Goal: Information Seeking & Learning: Learn about a topic

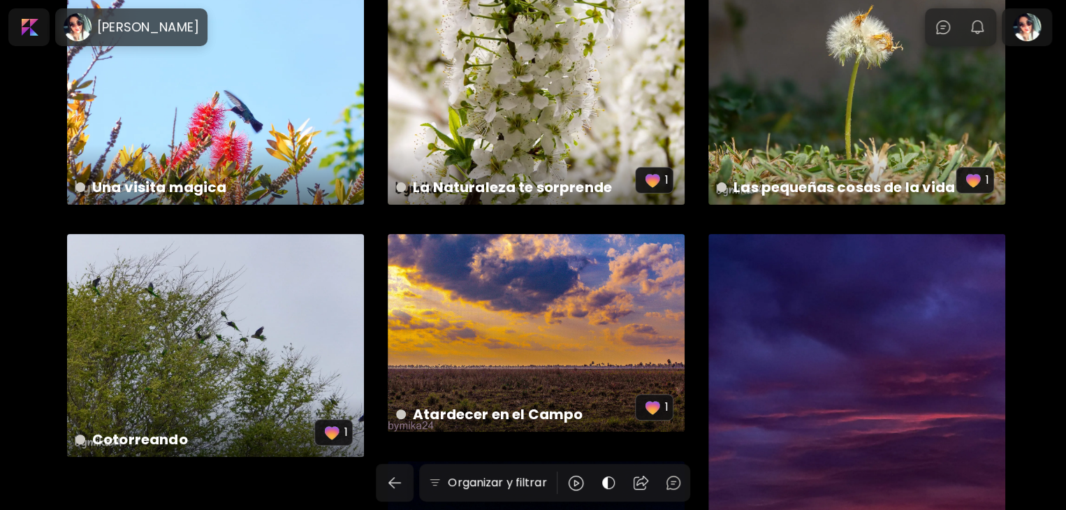
scroll to position [70, 0]
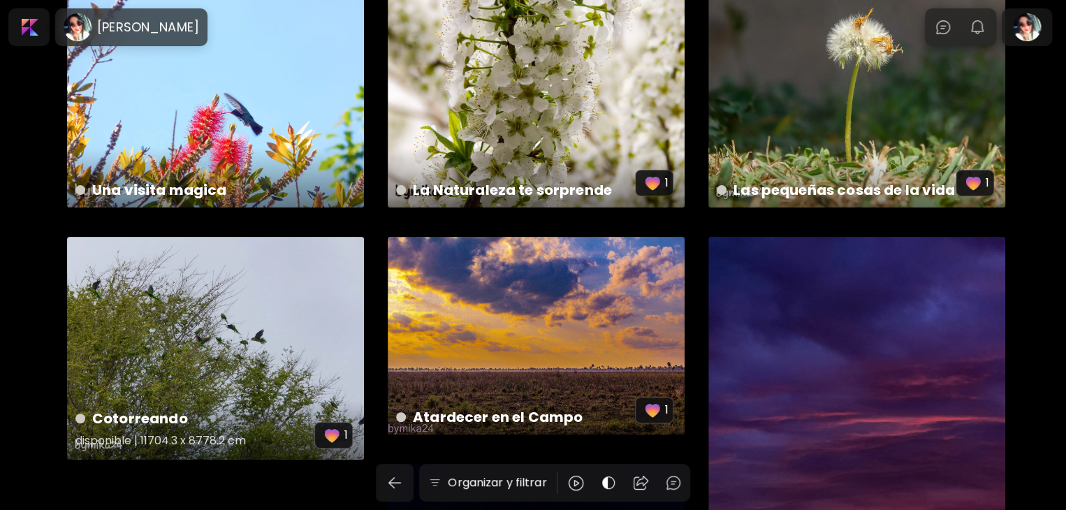
click at [302, 339] on div "Cotorreando disponible | 11704.3 x 8778.2 cm 1" at bounding box center [215, 348] width 297 height 223
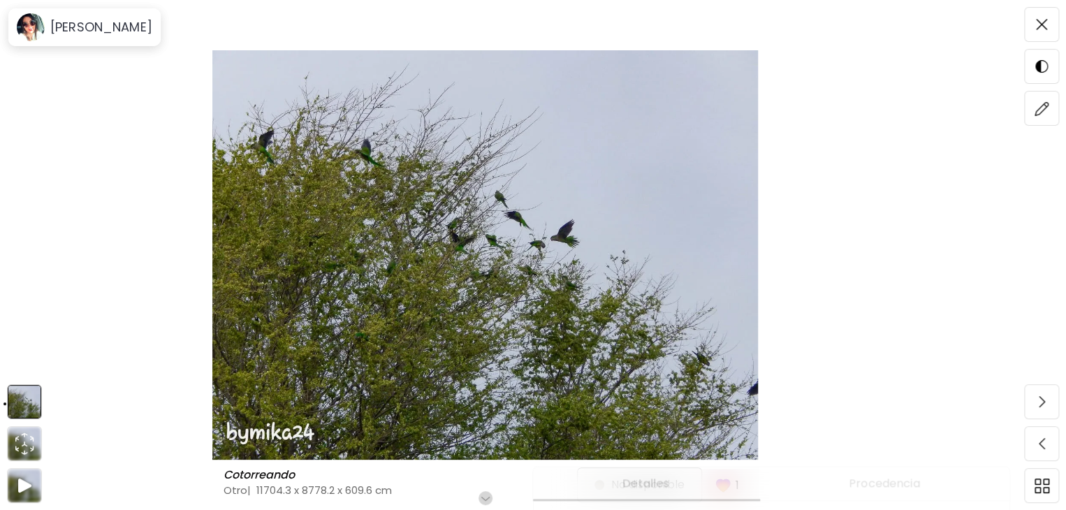
scroll to position [70, 0]
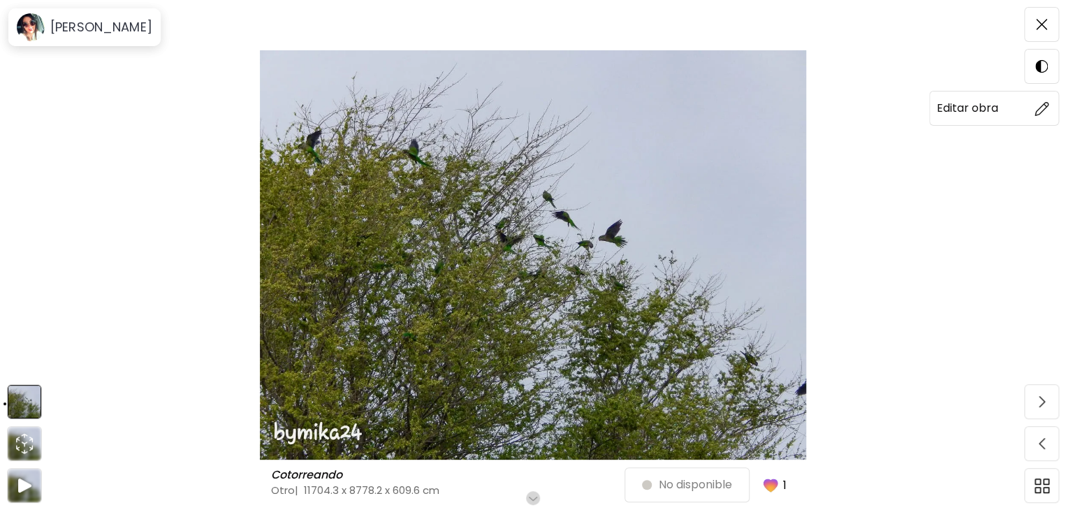
click at [1048, 112] on img at bounding box center [1041, 108] width 15 height 15
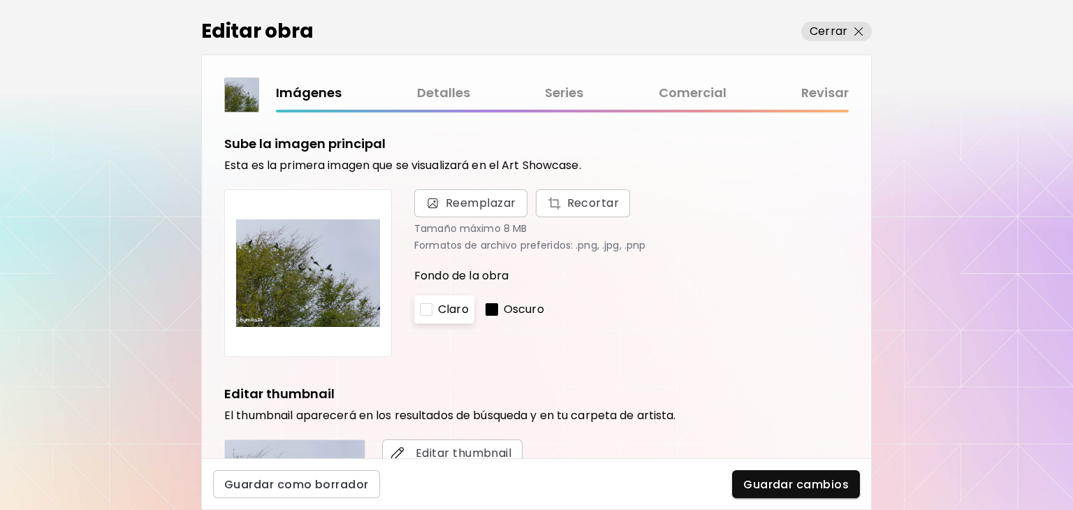
click at [319, 257] on img at bounding box center [308, 273] width 144 height 144
click at [851, 31] on span "Cerrar" at bounding box center [836, 31] width 54 height 17
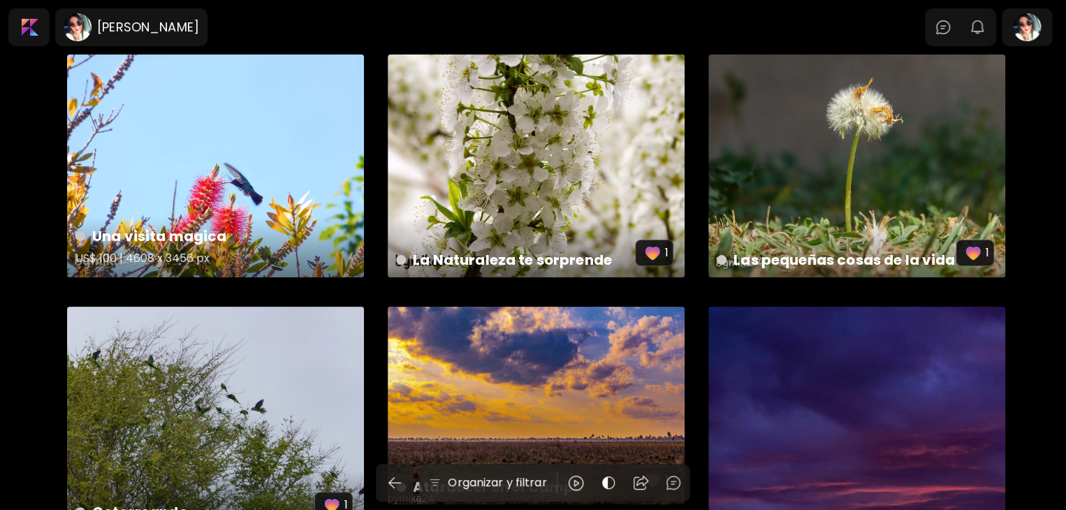
click at [277, 200] on div "Una visita magica US$ 100 | 4608 x 3456 px" at bounding box center [215, 165] width 297 height 223
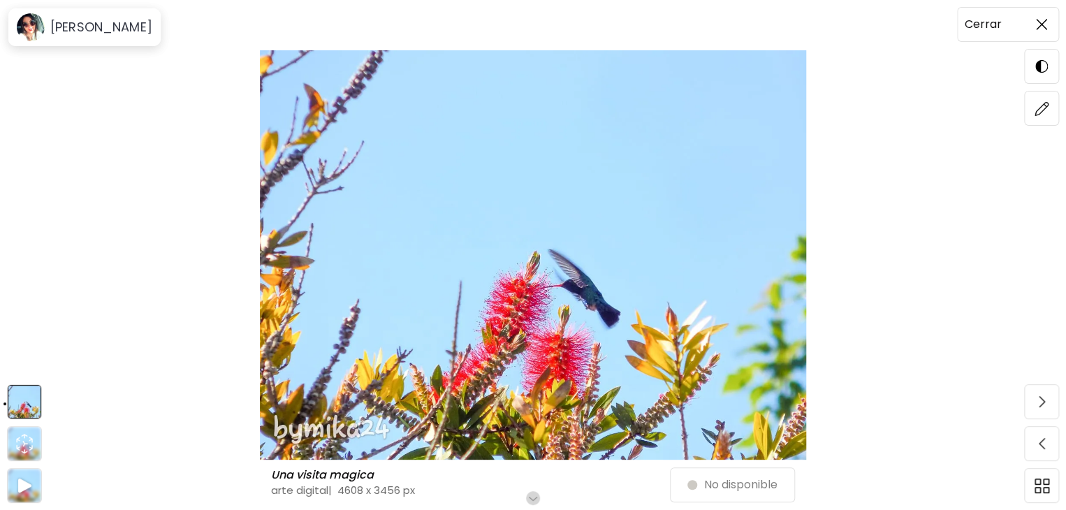
click at [1037, 19] on img at bounding box center [1041, 24] width 11 height 11
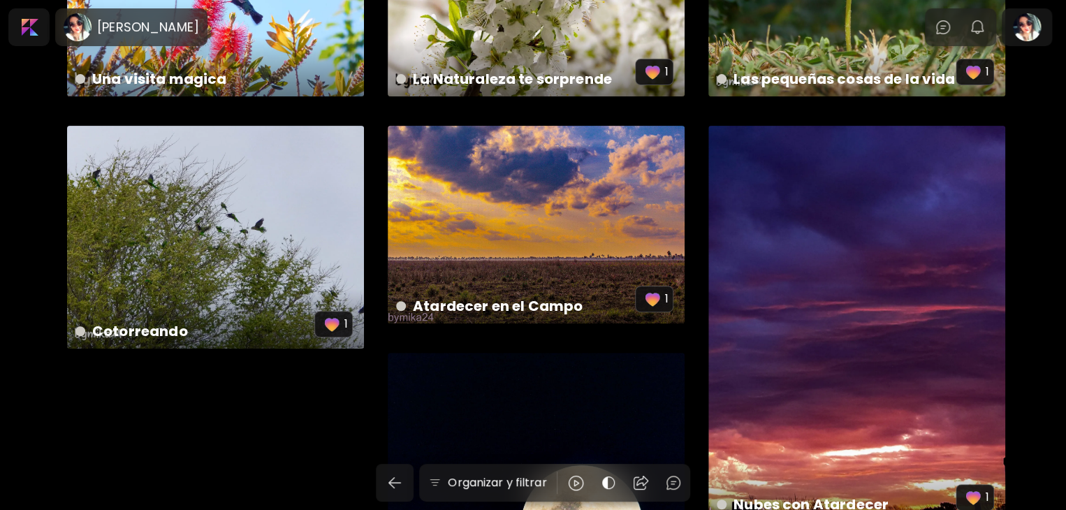
scroll to position [210, 0]
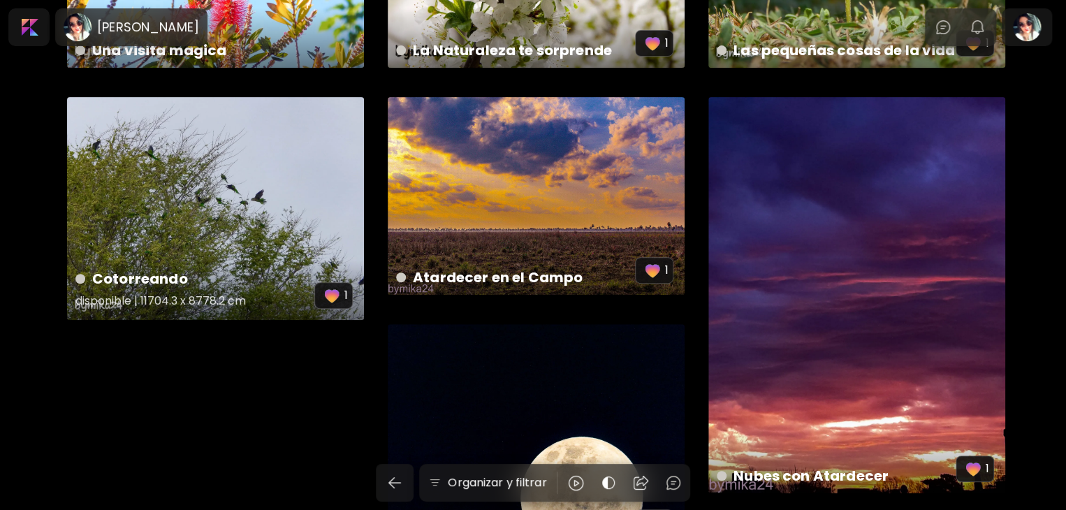
click at [297, 198] on div "Cotorreando disponible | 11704.3 x 8778.2 cm 1" at bounding box center [215, 208] width 297 height 223
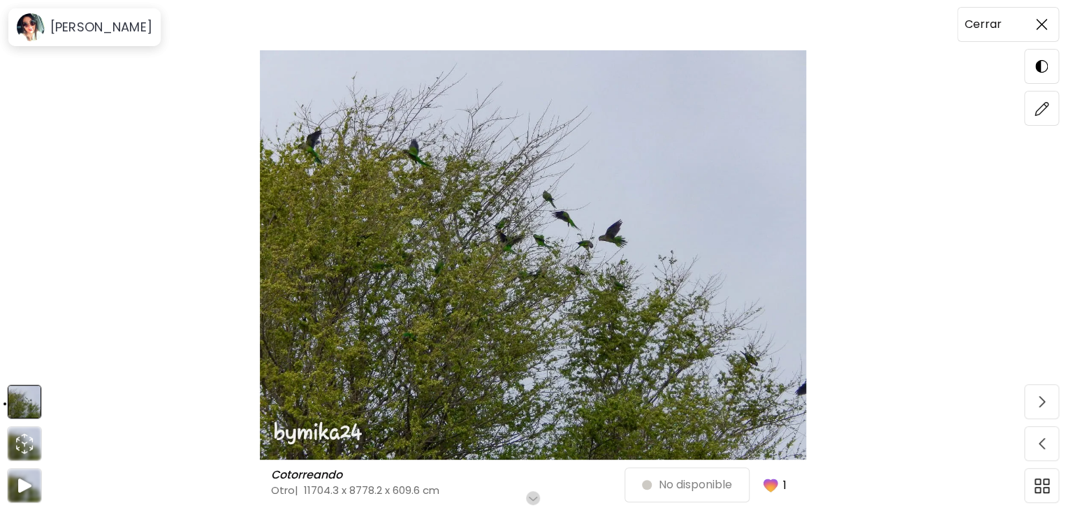
click at [1042, 27] on img at bounding box center [1041, 24] width 11 height 11
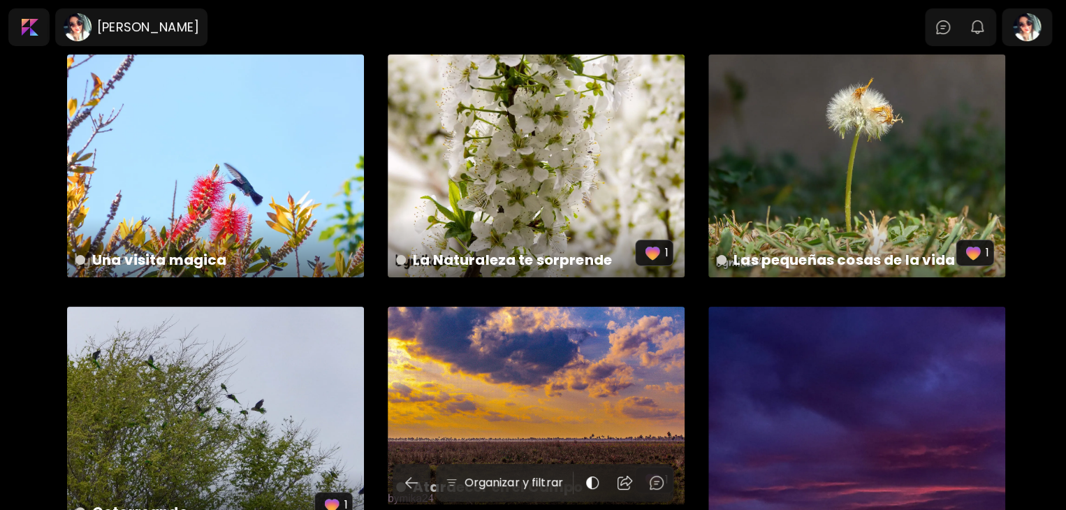
scroll to position [210, 0]
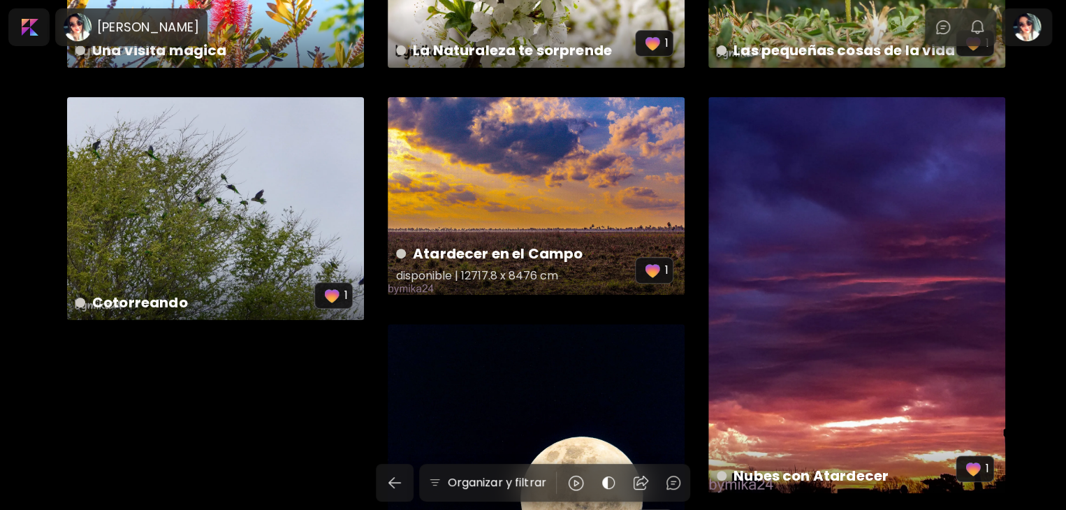
click at [620, 191] on div "Atardecer en el Campo disponible | 12717.8 x 8476 cm 1" at bounding box center [536, 196] width 297 height 198
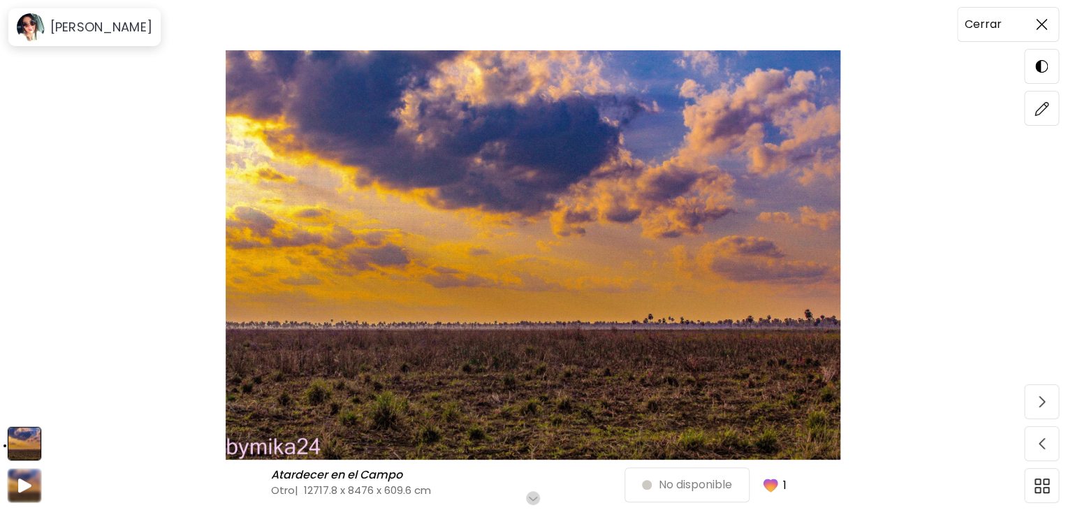
click at [1031, 24] on span at bounding box center [1041, 24] width 29 height 29
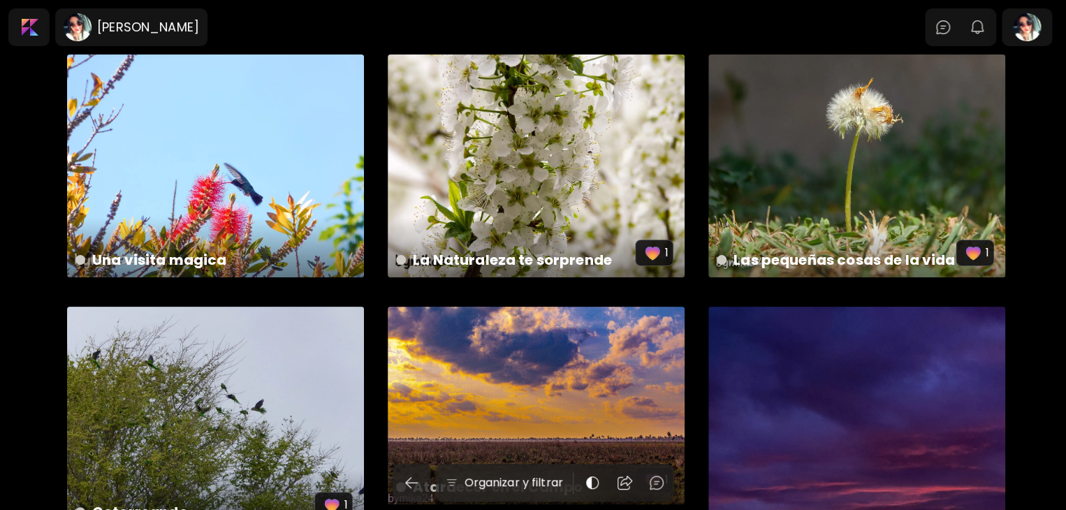
scroll to position [210, 0]
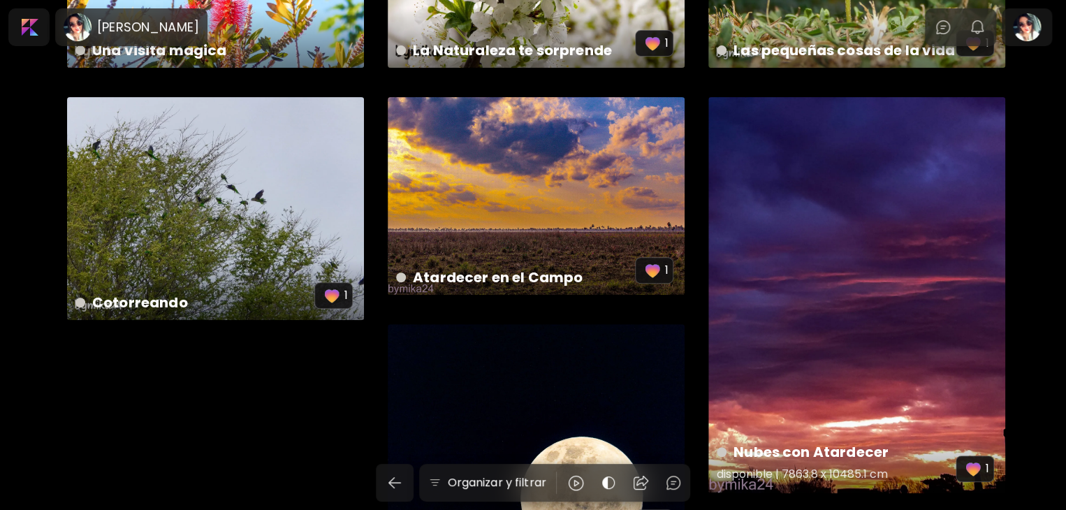
click at [777, 235] on div "Nubes con Atardecer disponible | 7863.8 x 10485.1 cm 1" at bounding box center [856, 295] width 297 height 396
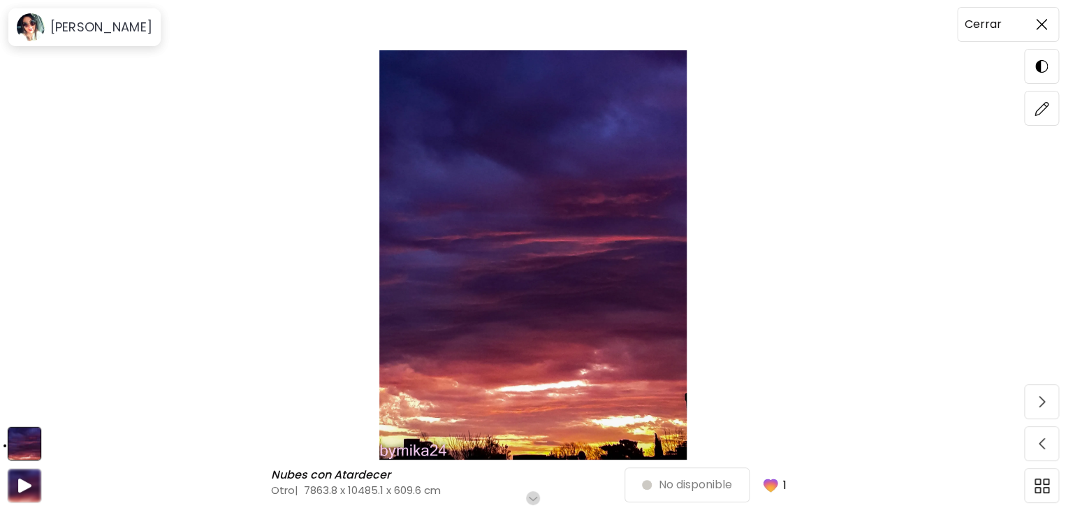
click at [1039, 27] on img at bounding box center [1041, 24] width 11 height 11
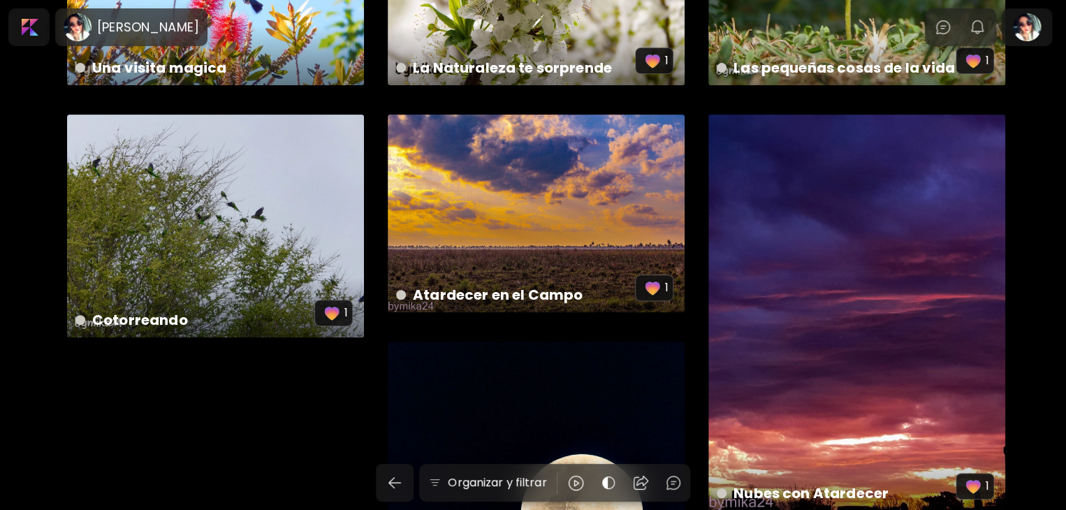
scroll to position [184, 0]
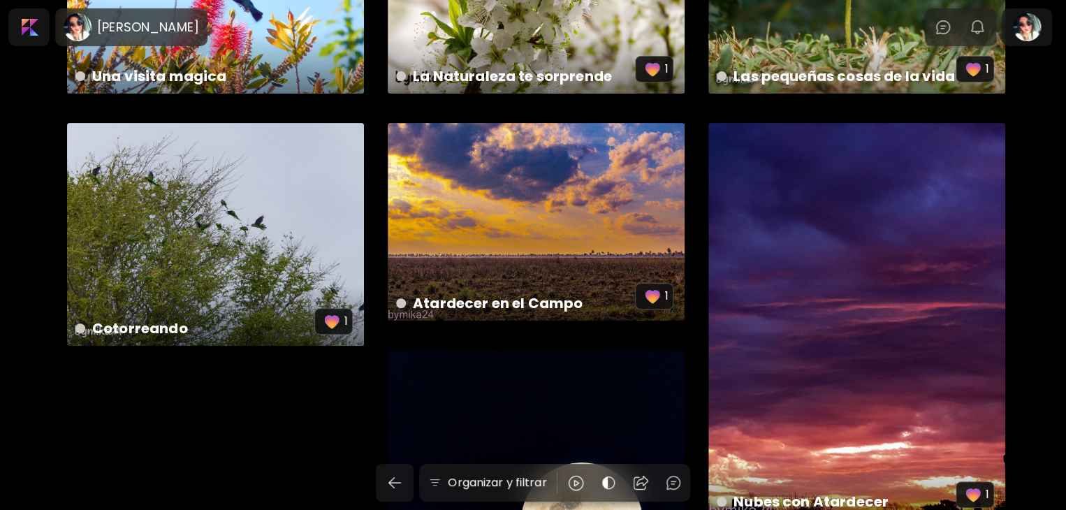
click at [553, 392] on div "Diferentes fases de la luna 11704.3 x 8778.2 cm 1" at bounding box center [536, 461] width 297 height 223
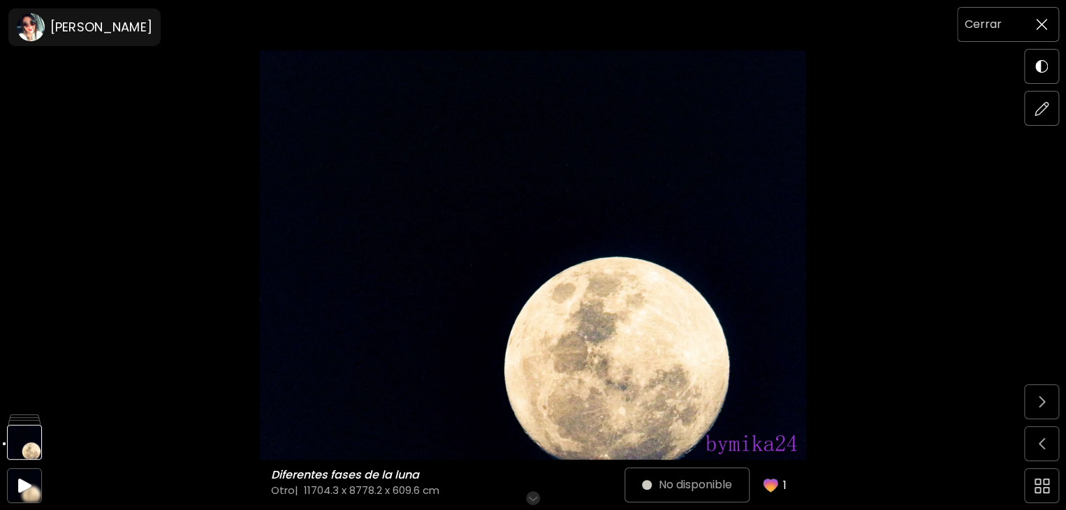
click at [1045, 19] on img at bounding box center [1041, 24] width 11 height 11
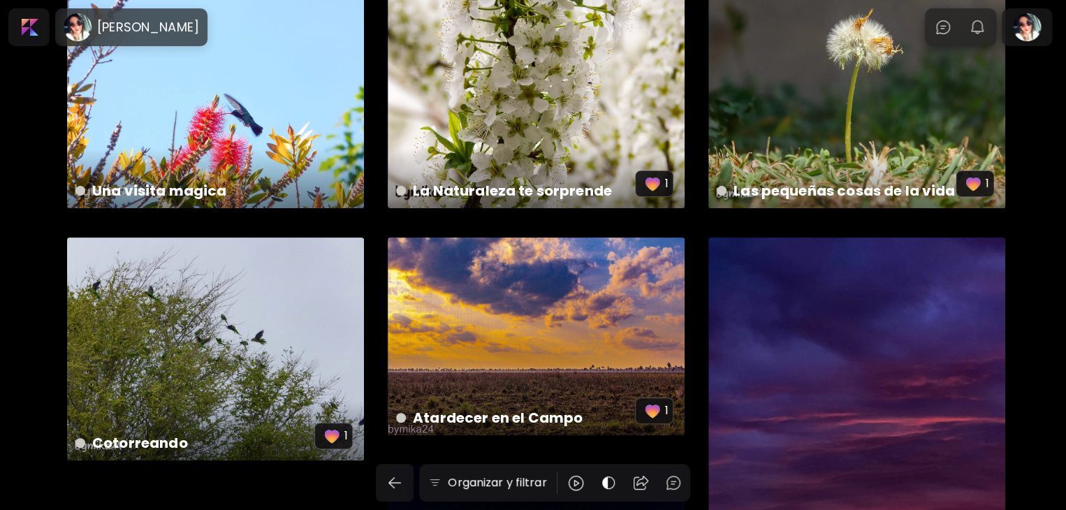
scroll to position [70, 0]
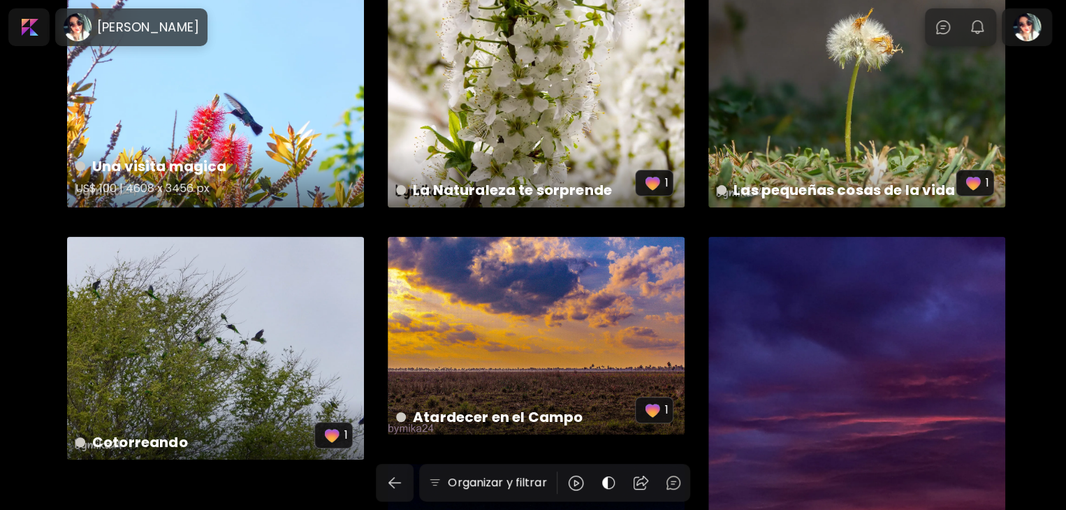
click at [276, 146] on div "Una visita magica US$ 100 | 4608 x 3456 px" at bounding box center [215, 178] width 302 height 66
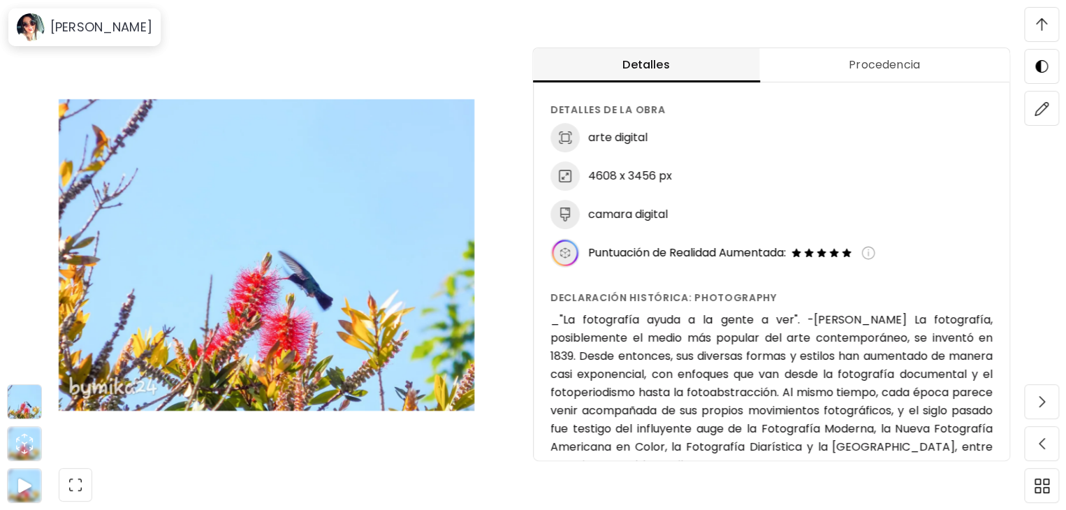
scroll to position [81, 0]
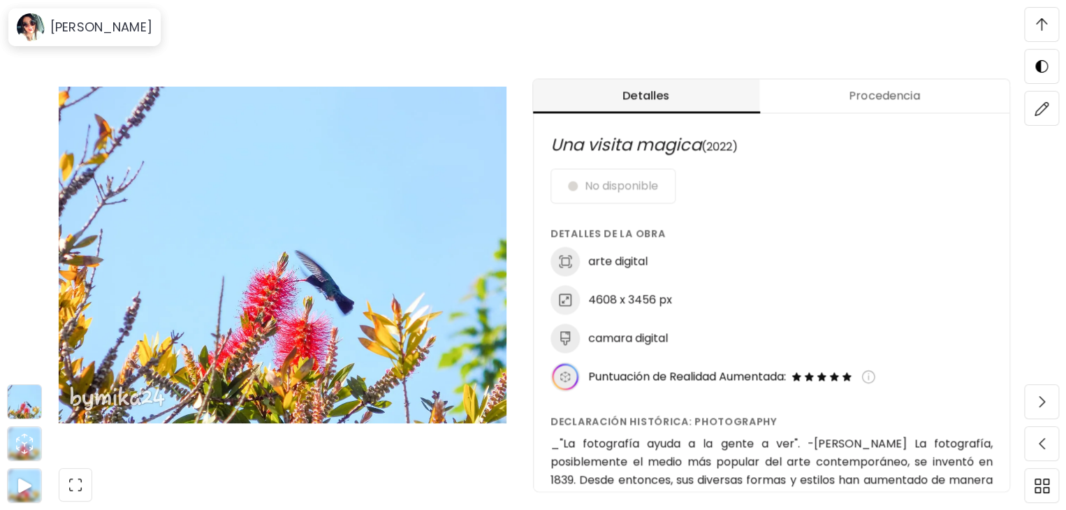
click at [915, 90] on span "Procedencia" at bounding box center [883, 95] width 233 height 17
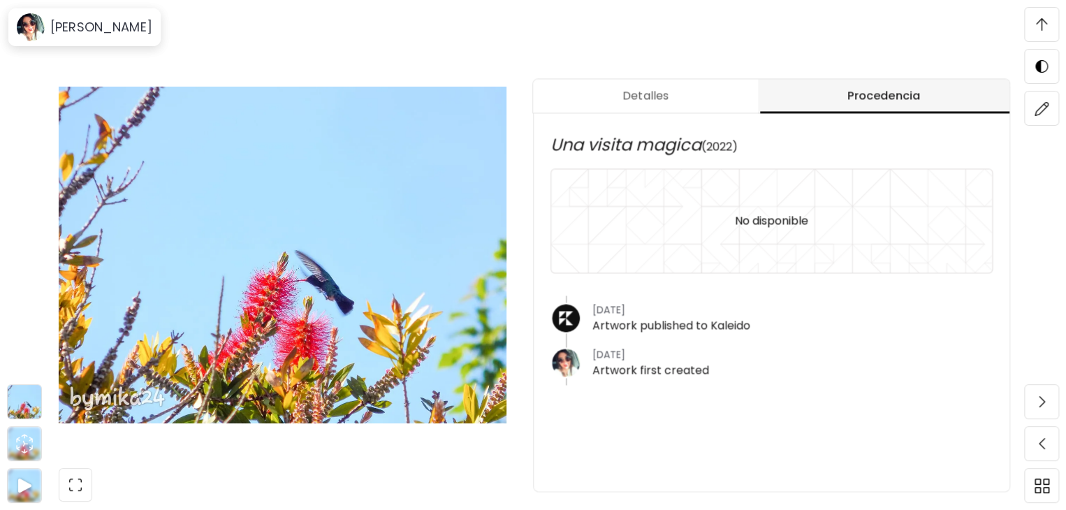
click at [517, 28] on div "Una visita magica Una visita magica arte digital | 4608 x 3456 px Desplázate pa…" at bounding box center [282, 255] width 565 height 510
click at [1037, 30] on img at bounding box center [1041, 24] width 11 height 13
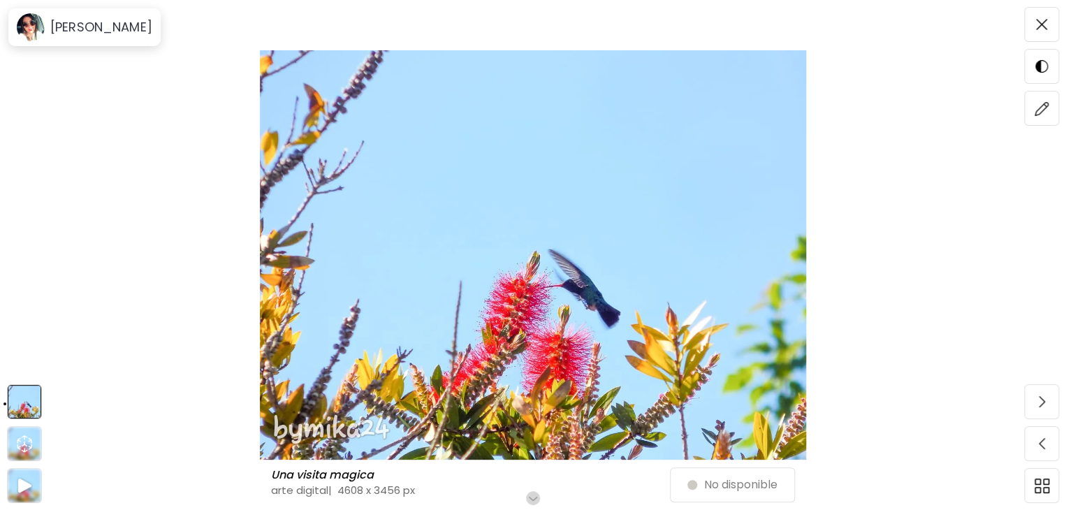
click at [743, 483] on div "No disponible" at bounding box center [741, 485] width 108 height 34
click at [696, 486] on div "No disponible" at bounding box center [741, 485] width 108 height 34
click at [537, 499] on h6 "Desplázate para ver más" at bounding box center [533, 497] width 122 height 11
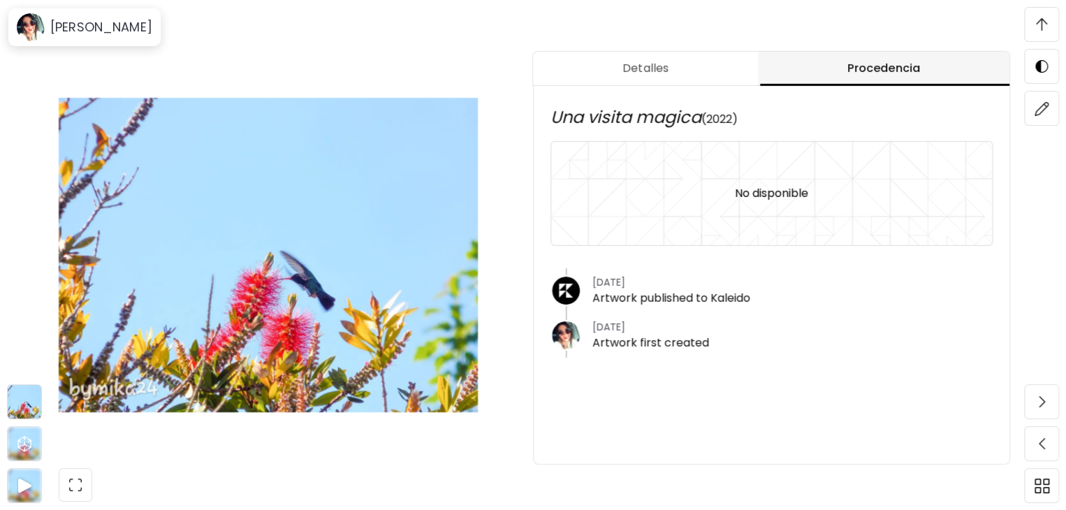
click at [1052, 26] on span at bounding box center [1041, 24] width 29 height 29
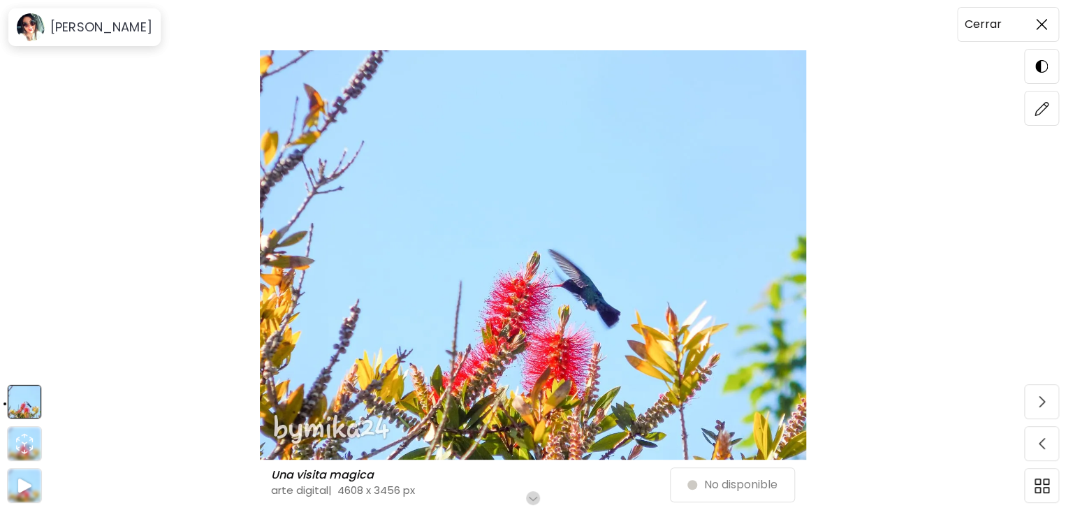
click at [1051, 27] on span at bounding box center [1041, 24] width 29 height 29
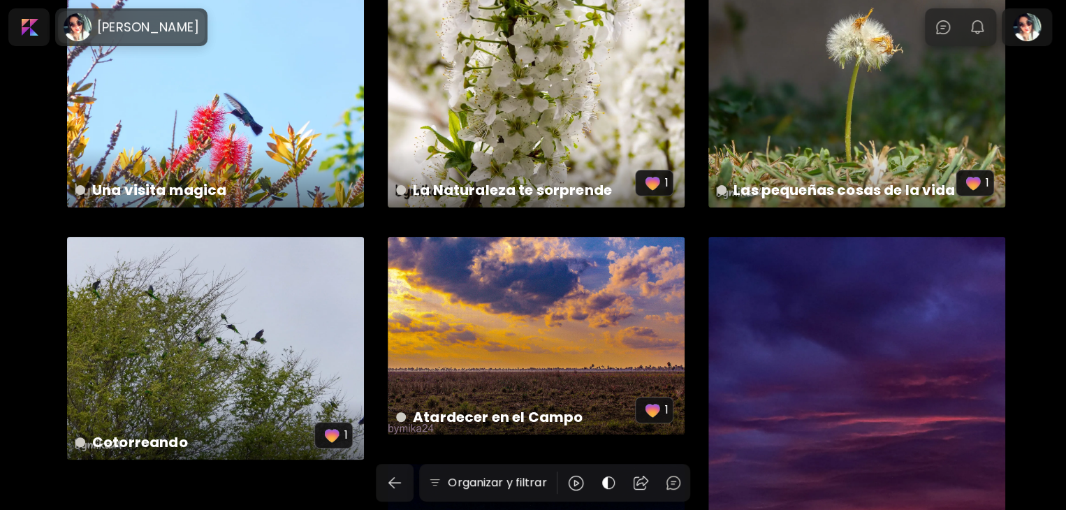
click at [159, 21] on h6 "[PERSON_NAME]" at bounding box center [148, 27] width 102 height 17
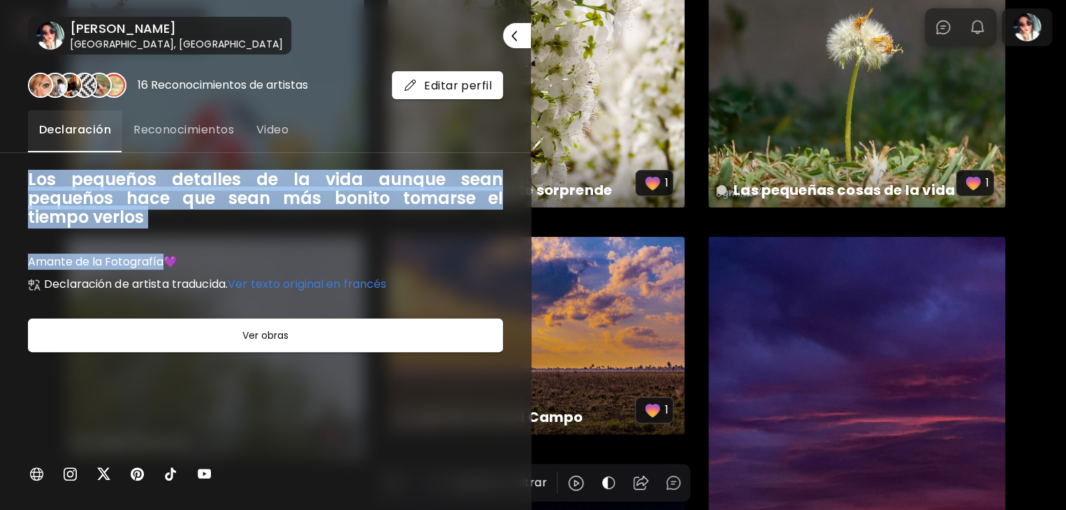
drag, startPoint x: 31, startPoint y: 174, endPoint x: 166, endPoint y: 246, distance: 152.8
click at [166, 246] on div "Los pequeños detalles de la vida aunque sean pequeños hace que sean más bonito …" at bounding box center [265, 331] width 475 height 323
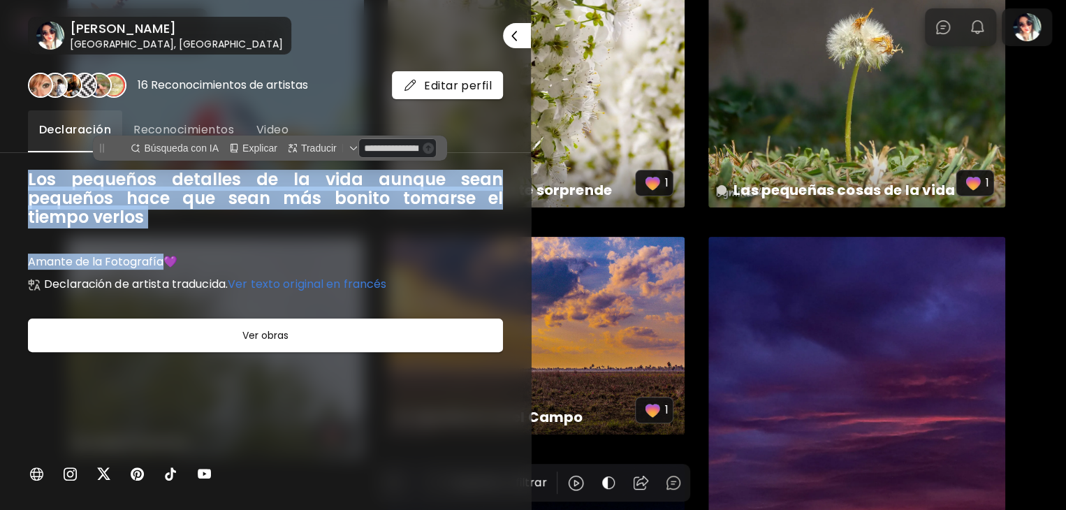
click at [20, 175] on div "16 Reconocimientos de artistas Editar perfil Declaración Reconocimientos Video …" at bounding box center [265, 281] width 531 height 455
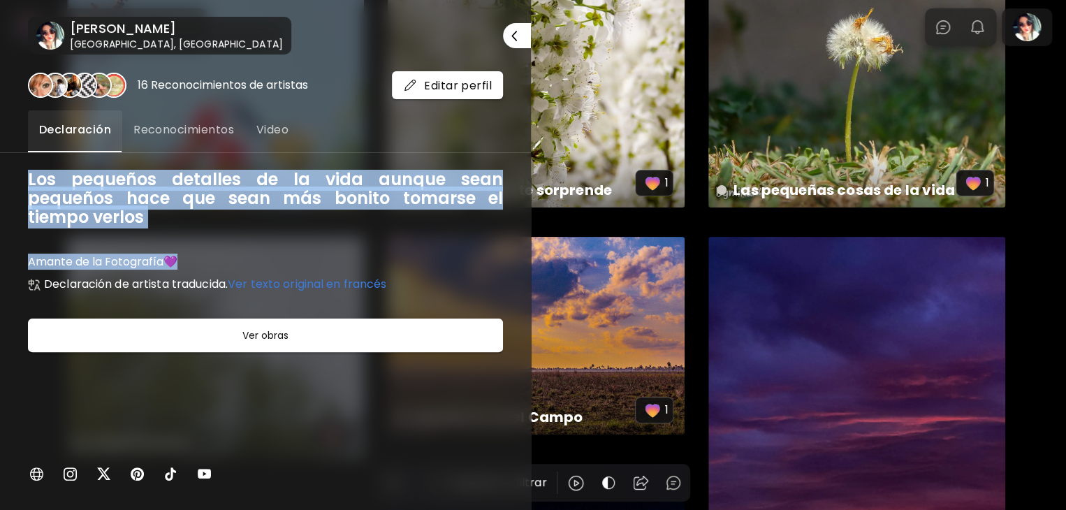
drag, startPoint x: 28, startPoint y: 177, endPoint x: 218, endPoint y: 260, distance: 207.6
click at [218, 260] on div "Los pequeños detalles de la vida aunque sean pequeños hace que sean más bonito …" at bounding box center [265, 331] width 475 height 323
copy div "Los pequeños detalles de la vida aunque sean pequeños hace que sean más bonito …"
click at [210, 133] on span "Reconocimientos" at bounding box center [183, 130] width 101 height 17
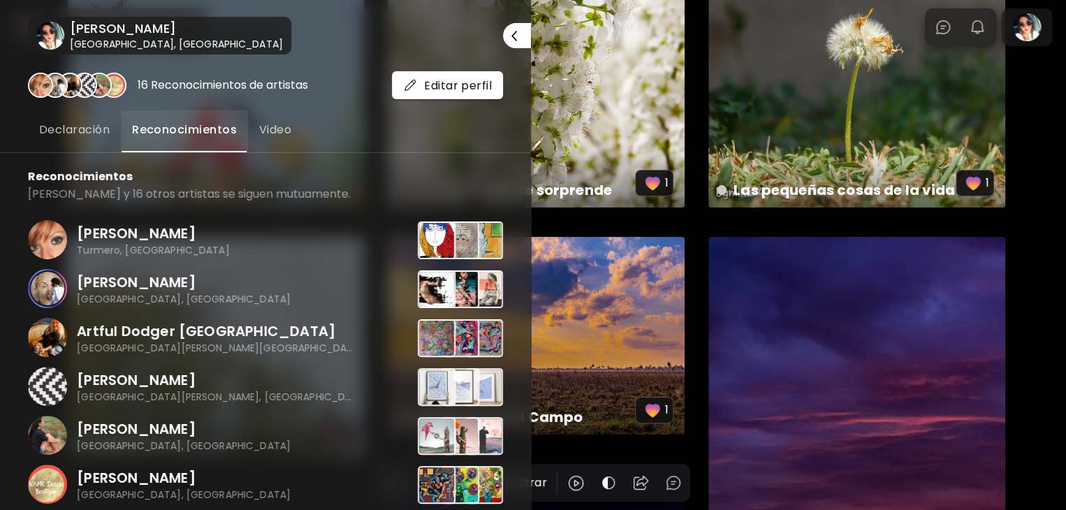
click at [68, 118] on button "Declaración" at bounding box center [74, 131] width 93 height 42
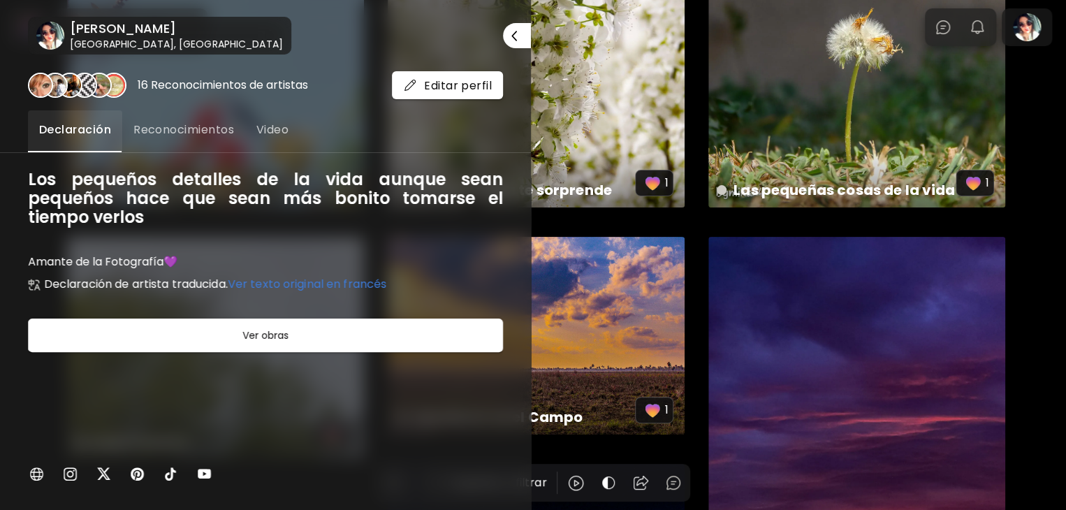
click at [263, 139] on button "Video" at bounding box center [272, 131] width 54 height 42
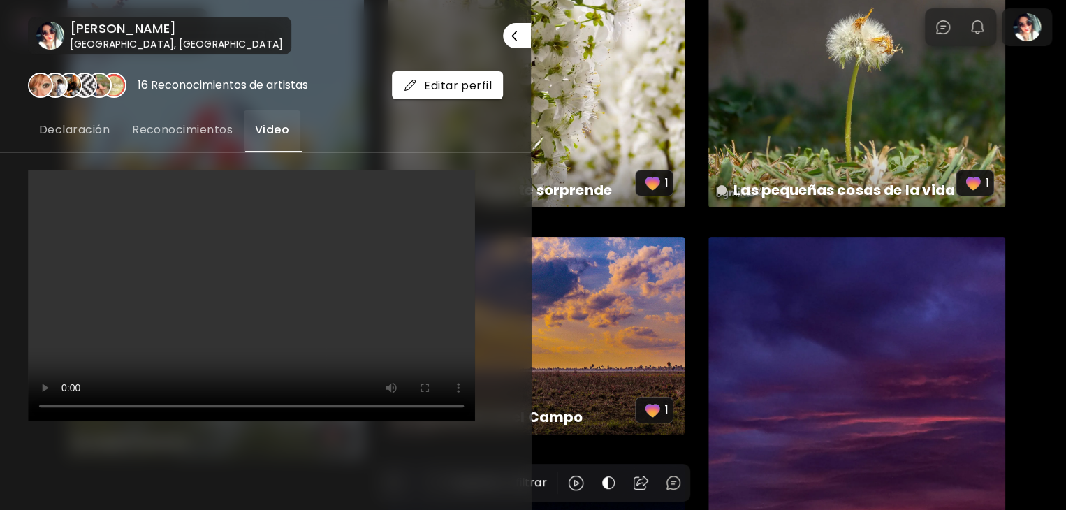
click at [165, 135] on span "Reconocimientos" at bounding box center [182, 130] width 101 height 17
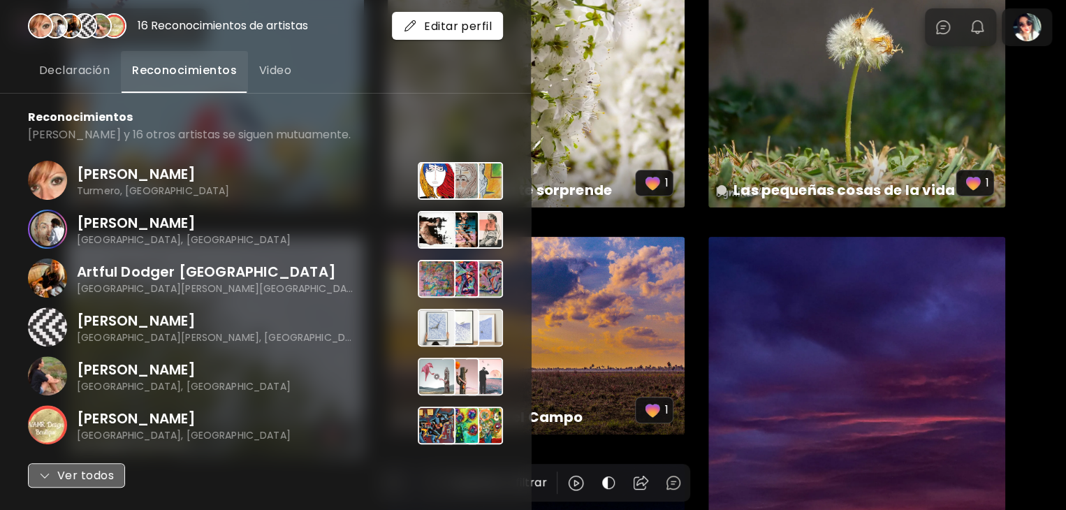
click at [105, 468] on span "Ver todos" at bounding box center [76, 475] width 75 height 17
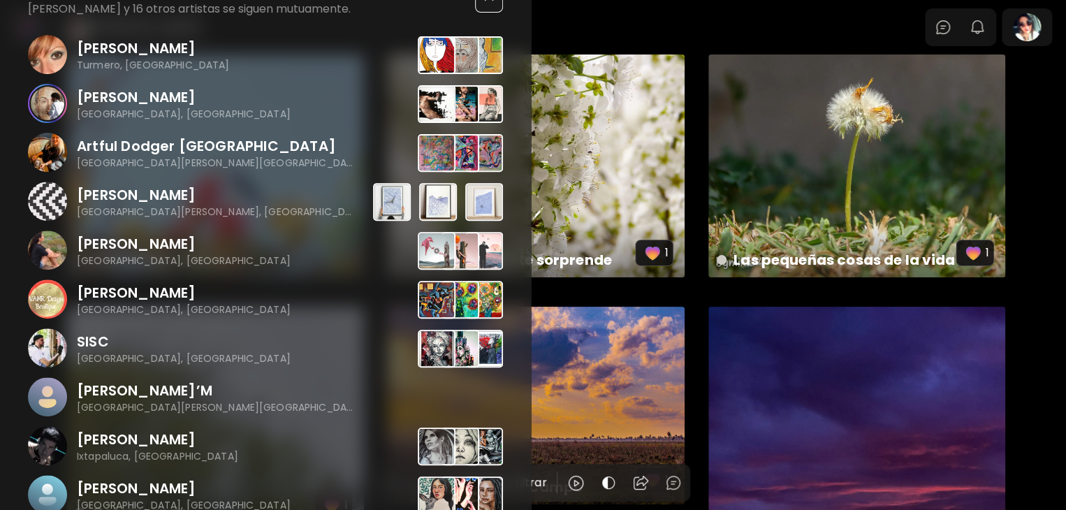
scroll to position [45, 0]
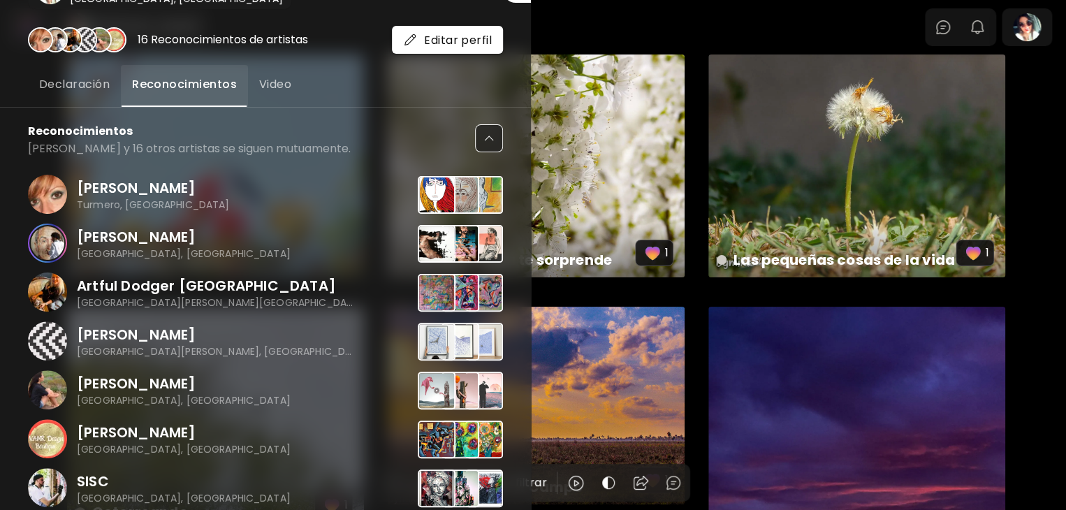
drag, startPoint x: 66, startPoint y: 87, endPoint x: 108, endPoint y: 74, distance: 44.0
click at [67, 88] on span "Declaración" at bounding box center [74, 84] width 71 height 17
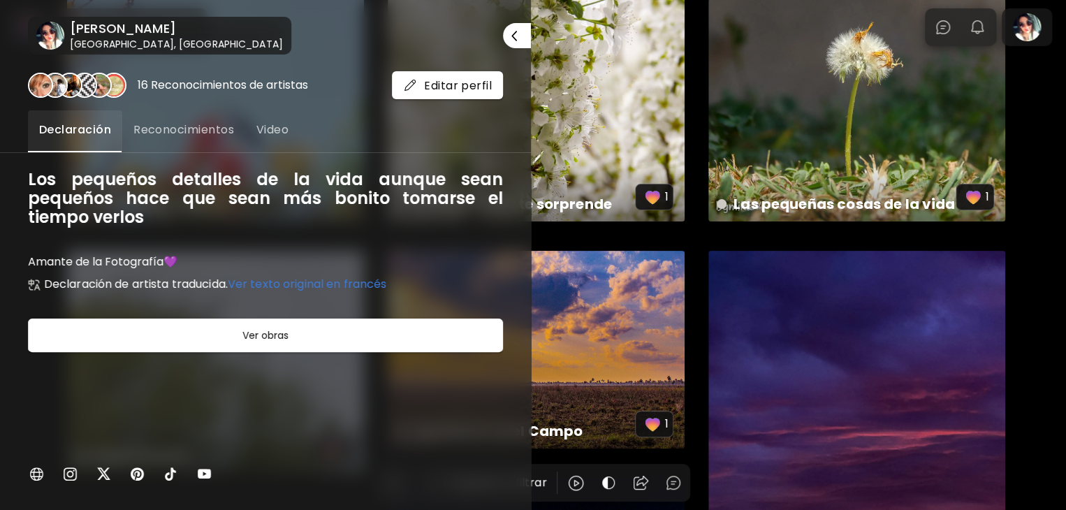
scroll to position [70, 0]
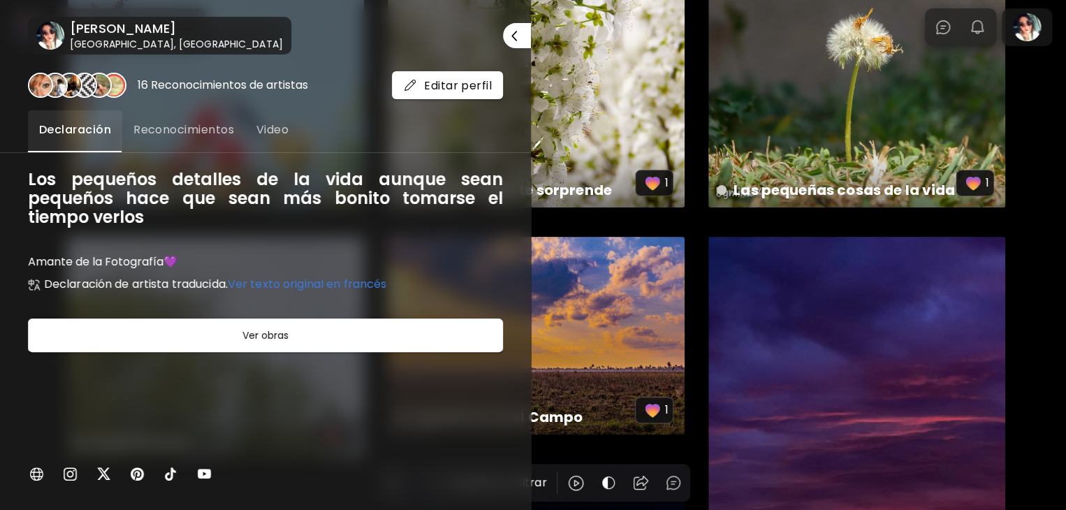
click at [267, 129] on span "Video" at bounding box center [272, 130] width 32 height 17
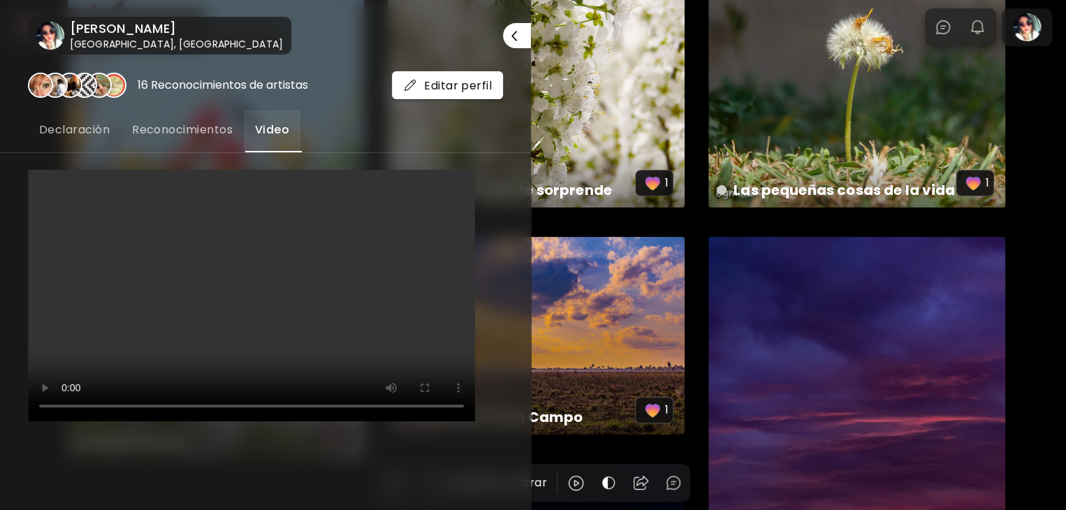
click at [165, 31] on h6 "[PERSON_NAME]" at bounding box center [176, 28] width 213 height 17
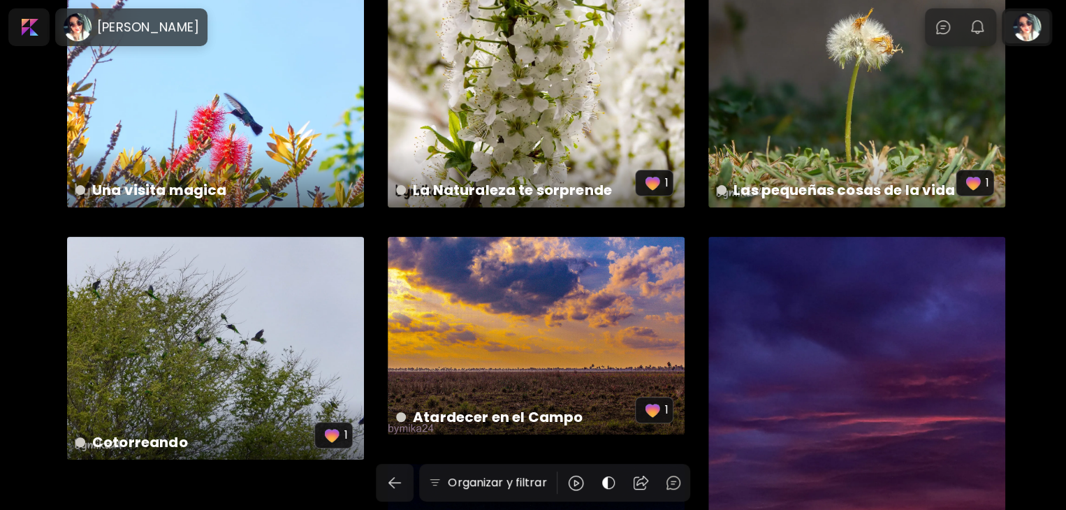
click at [1047, 26] on div at bounding box center [1026, 27] width 45 height 32
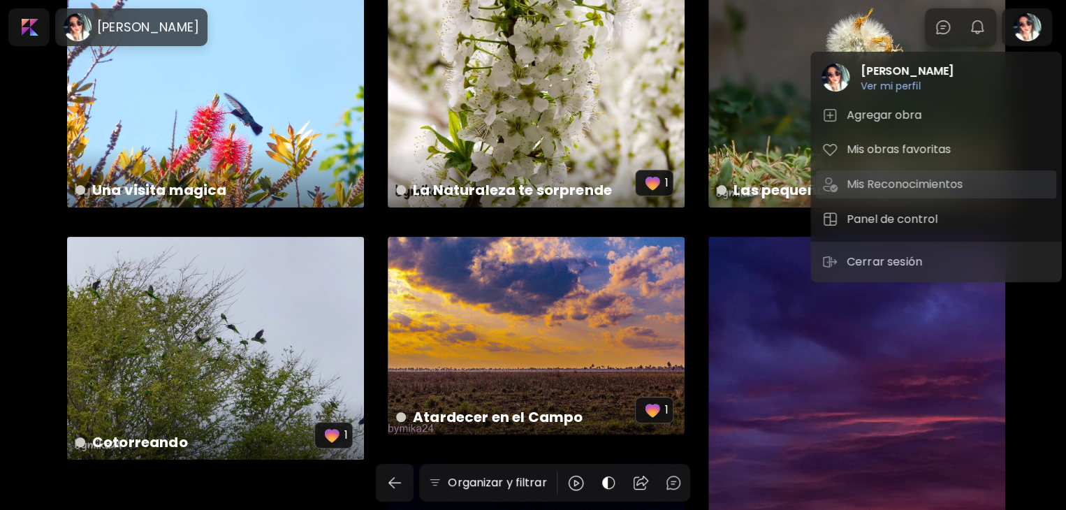
click at [930, 185] on h5 "Mis Reconocimientos" at bounding box center [906, 184] width 120 height 17
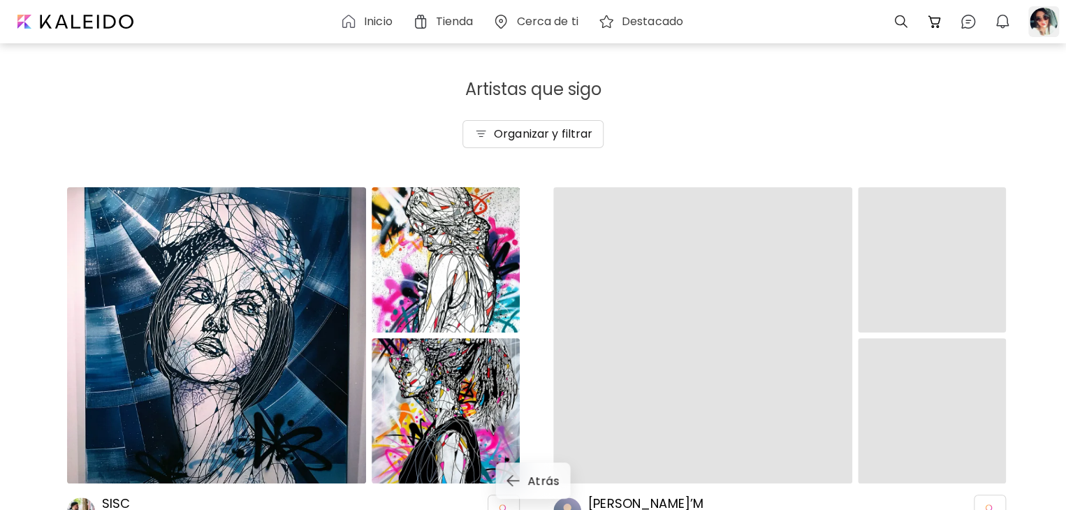
click at [1043, 22] on div at bounding box center [1043, 21] width 31 height 31
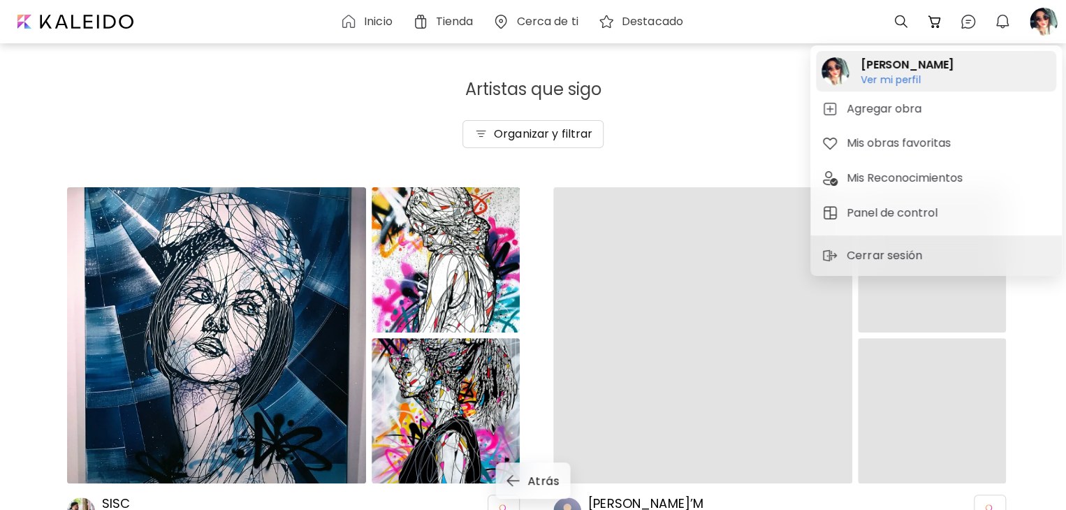
click at [874, 80] on h6 "Ver mi perfil" at bounding box center [906, 79] width 93 height 13
